Goal: Task Accomplishment & Management: Use online tool/utility

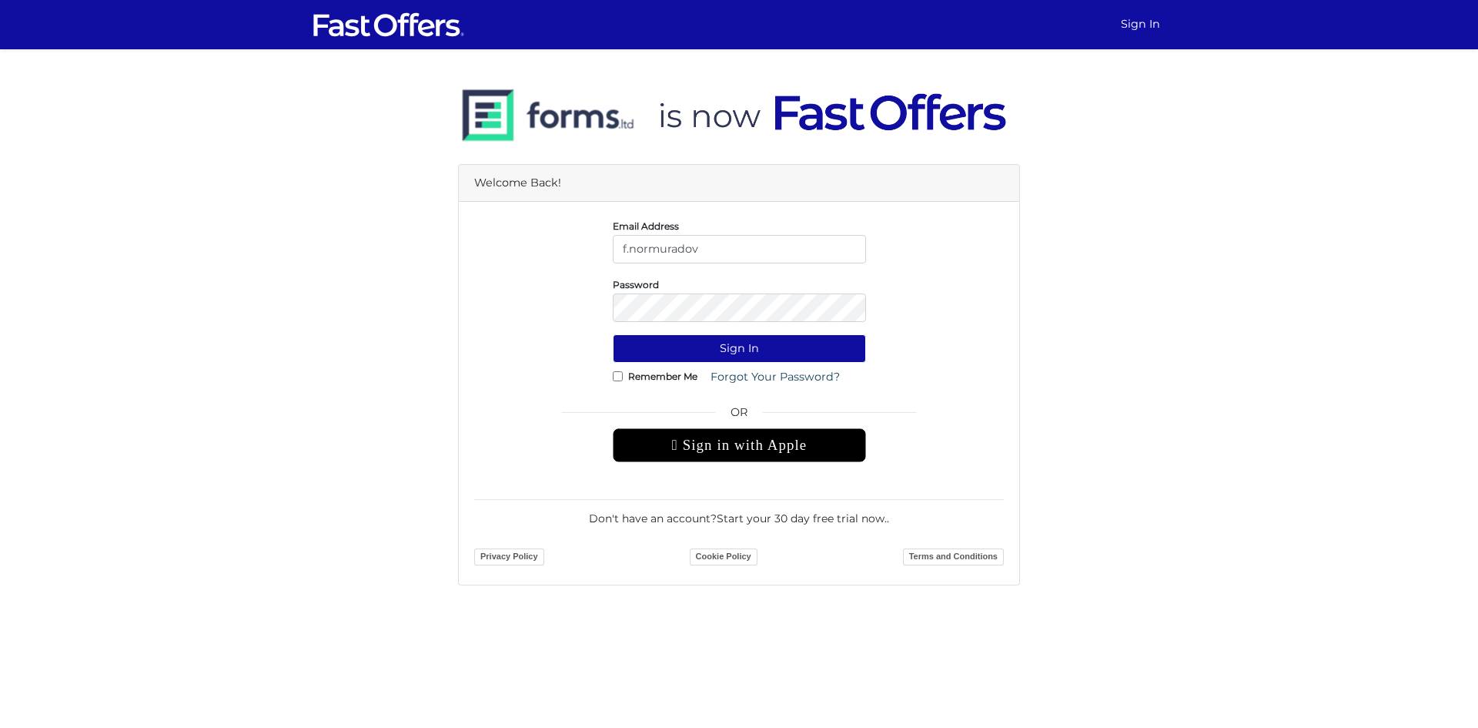
type input "[EMAIL_ADDRESS][DOMAIN_NAME]"
click at [728, 353] on button "Sign In" at bounding box center [739, 348] width 253 height 28
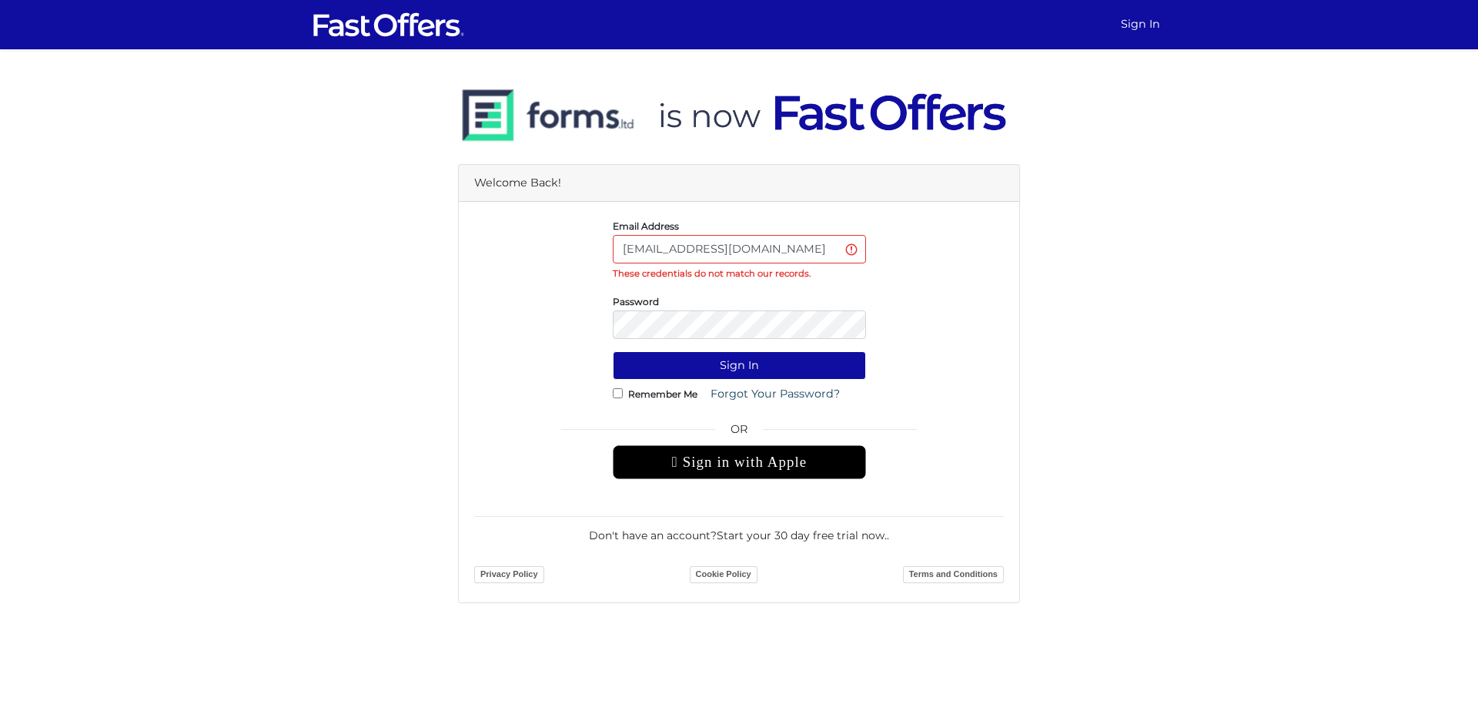
click at [725, 249] on input "[EMAIL_ADDRESS][DOMAIN_NAME]" at bounding box center [739, 249] width 253 height 28
click at [515, 271] on div "Email Address f.normuradov@gmail.com These credentials do not match our records." at bounding box center [739, 249] width 553 height 64
click at [613, 351] on button "Sign In" at bounding box center [739, 365] width 253 height 28
click at [710, 247] on input "[EMAIL_ADDRESS][DOMAIN_NAME]" at bounding box center [739, 249] width 253 height 28
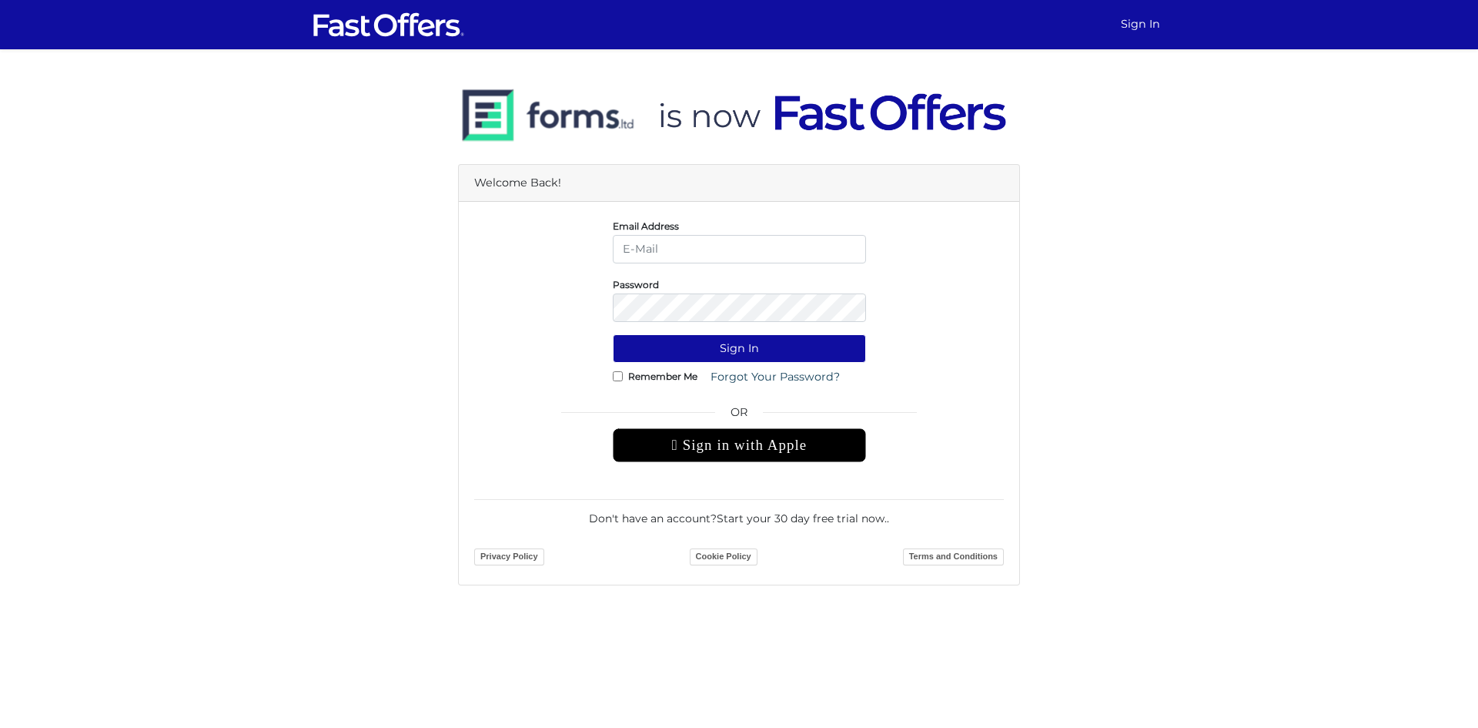
click at [698, 249] on input "email" at bounding box center [739, 249] width 253 height 28
type input "[EMAIL_ADDRESS][DOMAIN_NAME]"
drag, startPoint x: 514, startPoint y: 290, endPoint x: 555, endPoint y: 290, distance: 41.6
click at [523, 289] on div "Password" at bounding box center [739, 299] width 553 height 46
click at [613, 334] on button "Sign In" at bounding box center [739, 348] width 253 height 28
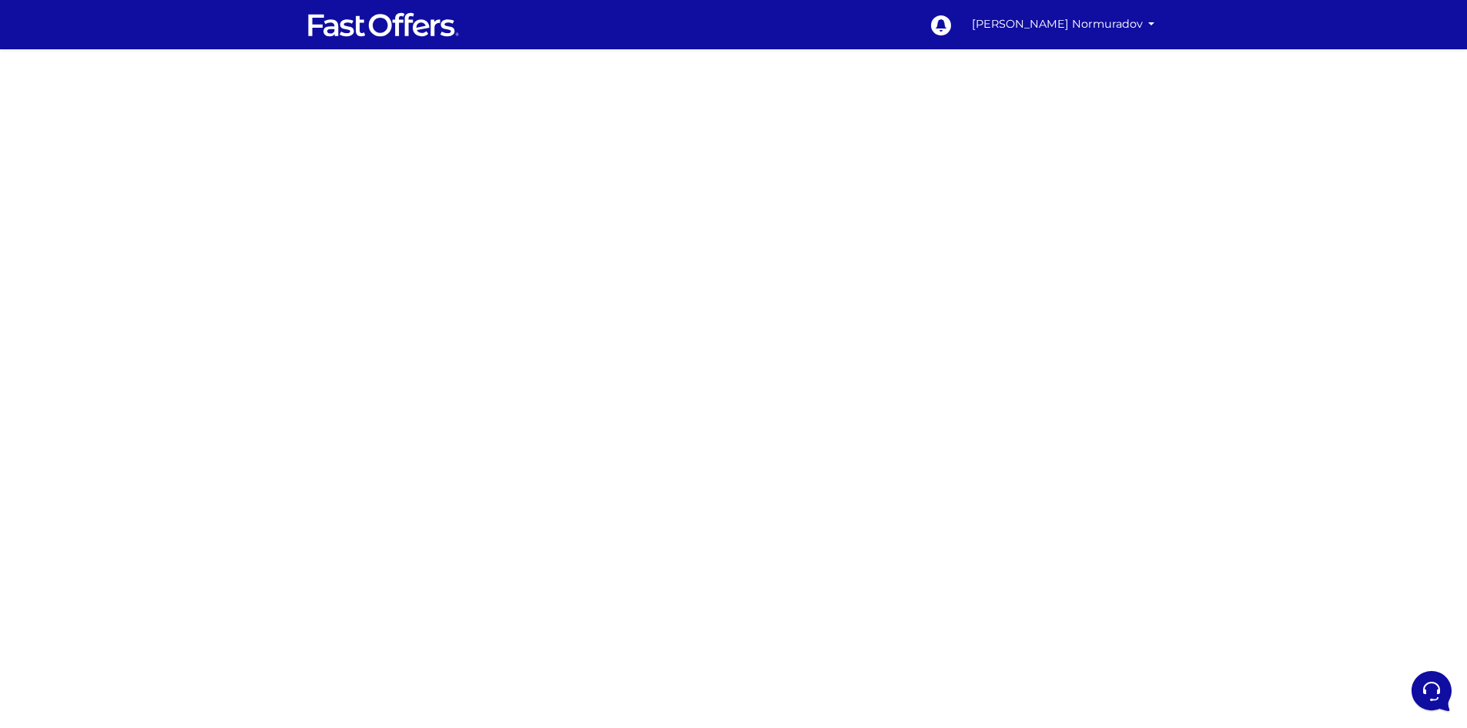
click at [515, 301] on div at bounding box center [733, 453] width 1467 height 770
click at [417, 299] on div at bounding box center [733, 453] width 1467 height 770
click at [434, 415] on div at bounding box center [733, 453] width 1467 height 770
